Goal: Transaction & Acquisition: Purchase product/service

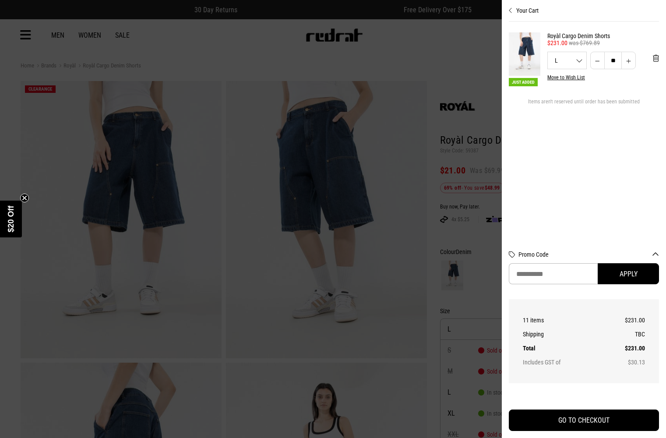
scroll to position [21, 0]
